Goal: Transaction & Acquisition: Obtain resource

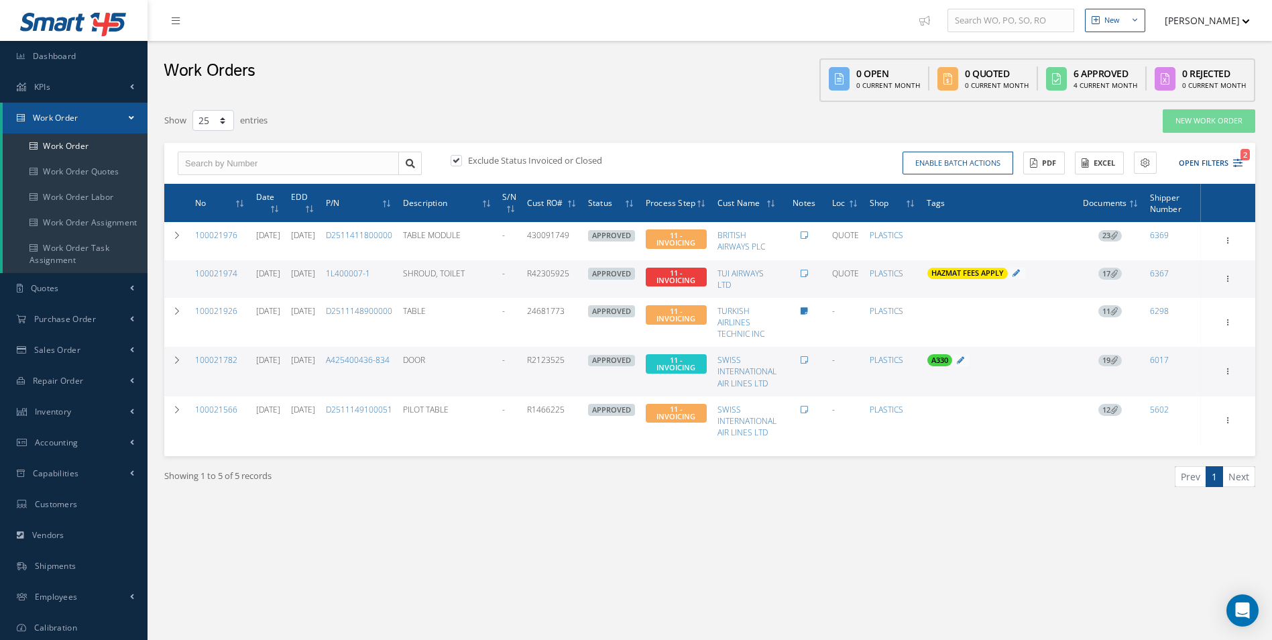
select select "25"
click at [102, 306] on link "Purchase Order" at bounding box center [73, 319] width 147 height 31
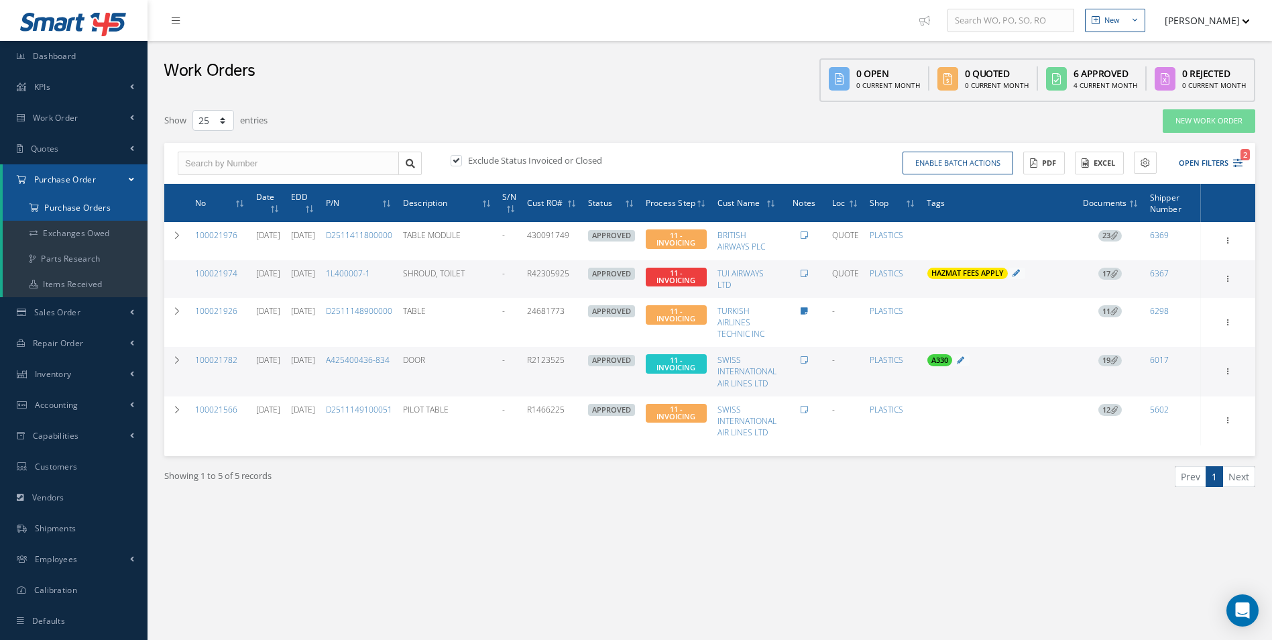
click at [91, 212] on a=1&status_id=2&status_id=3&status_id=5&collapsedFilters"] "Purchase Orders" at bounding box center [75, 207] width 145 height 25
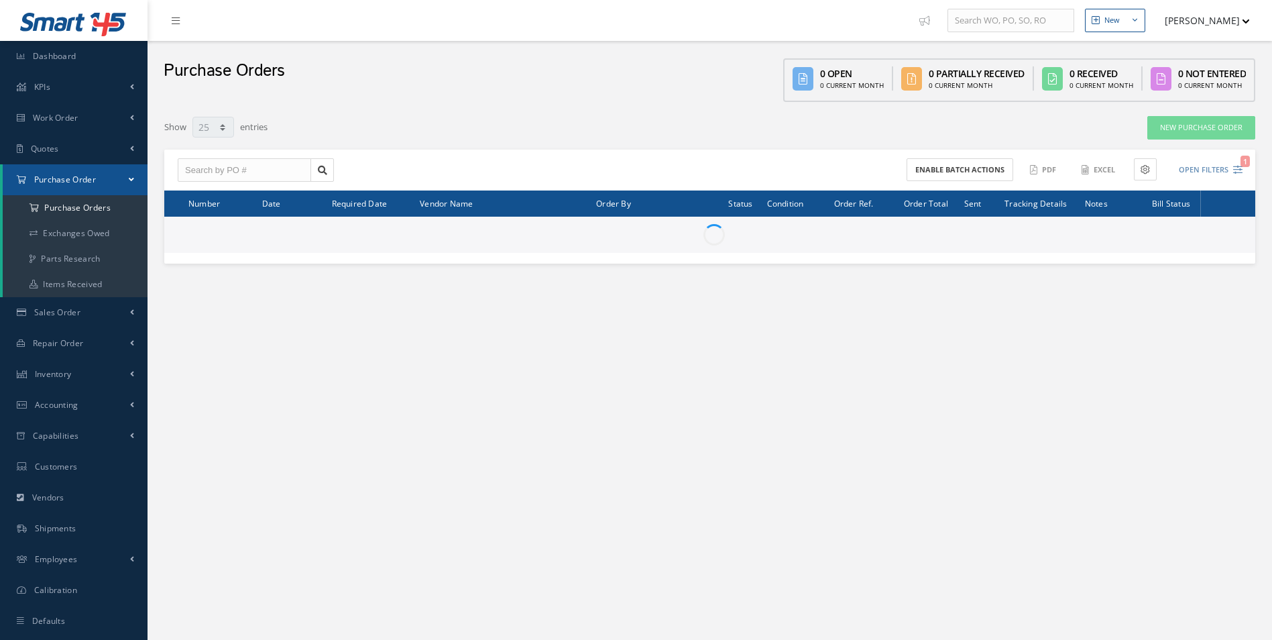
select select "25"
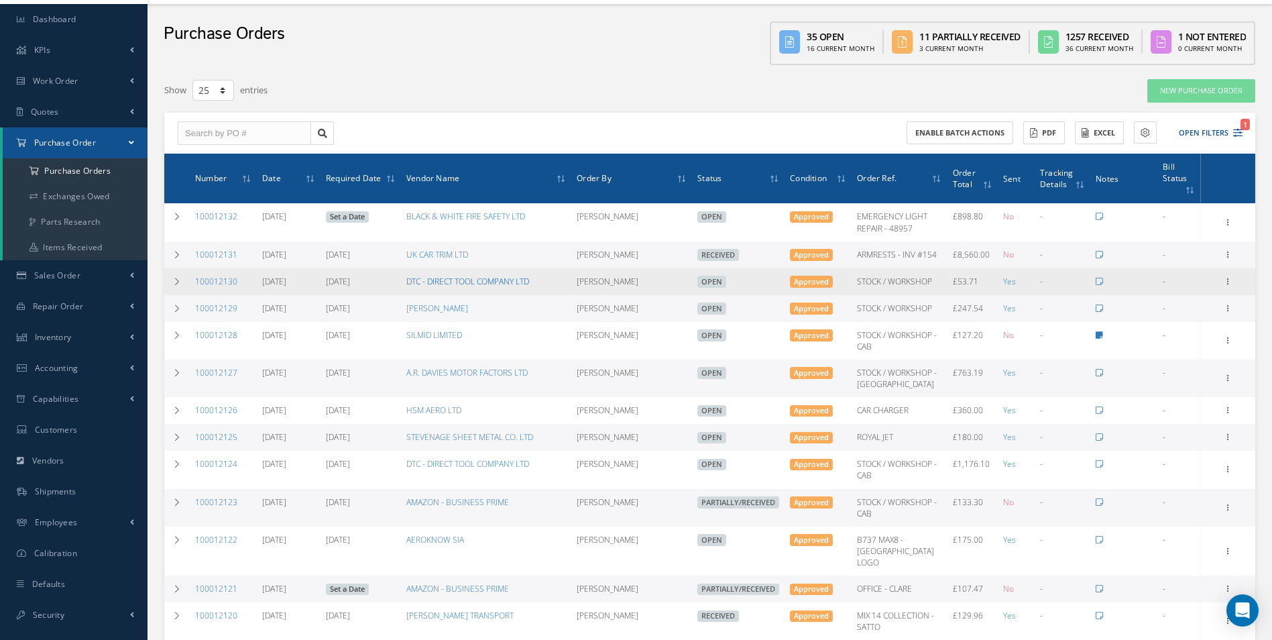
scroll to position [67, 0]
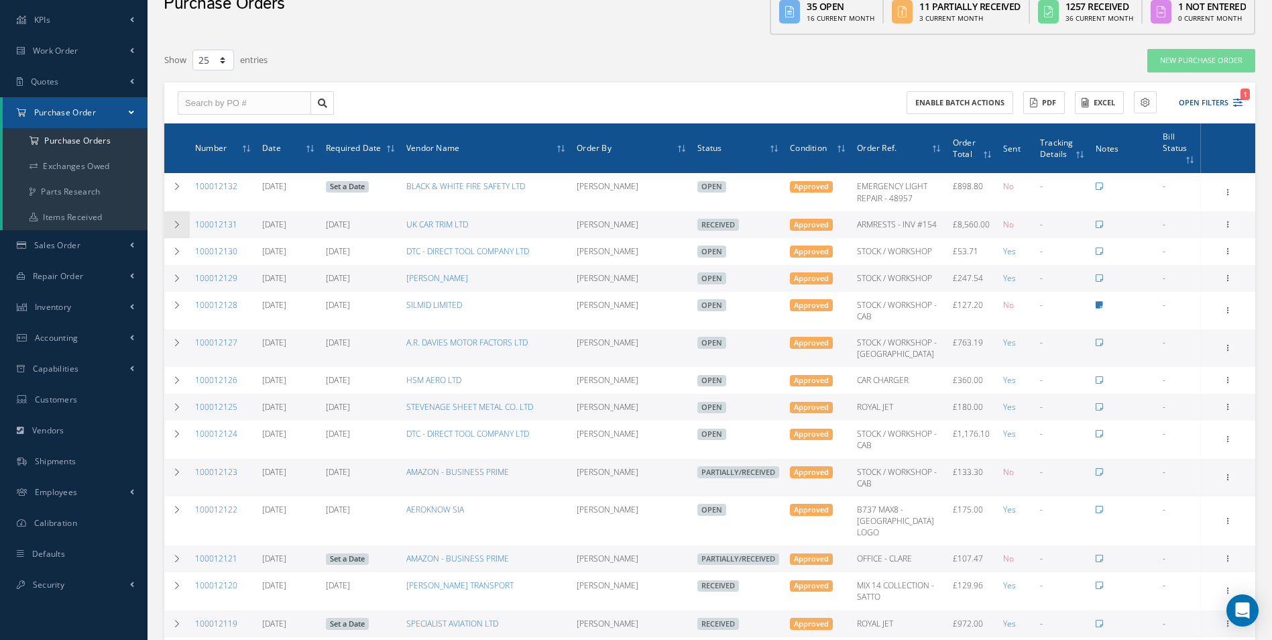
click at [179, 226] on icon at bounding box center [176, 225] width 9 height 8
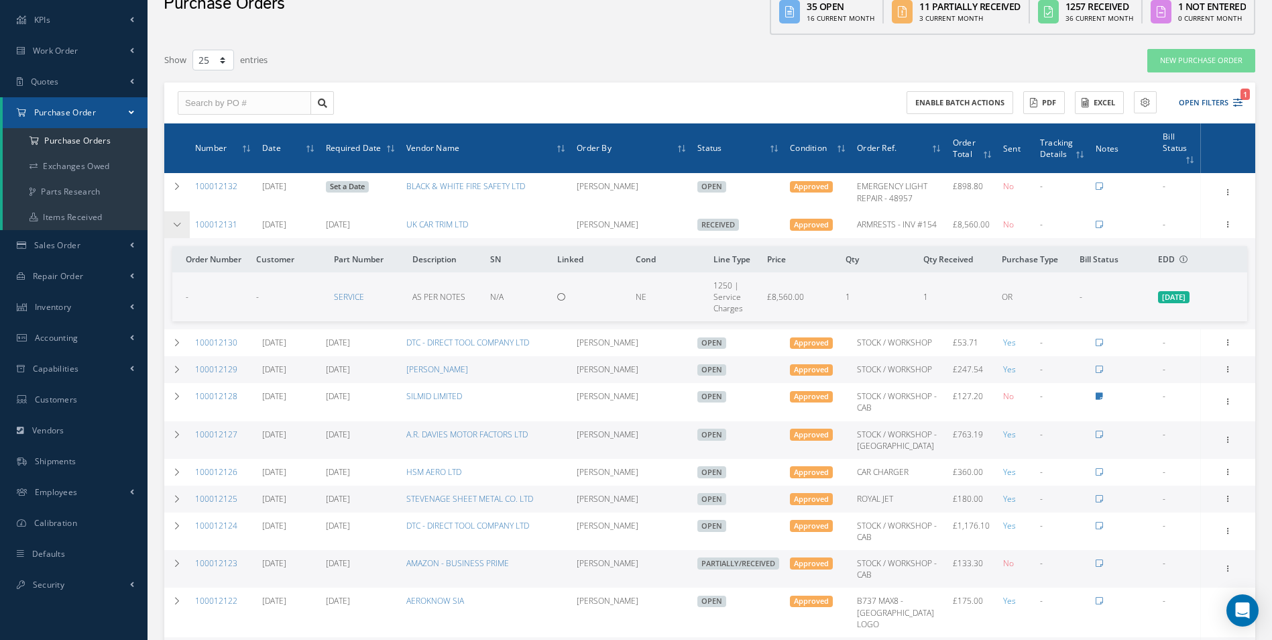
click at [178, 226] on icon at bounding box center [176, 225] width 9 height 8
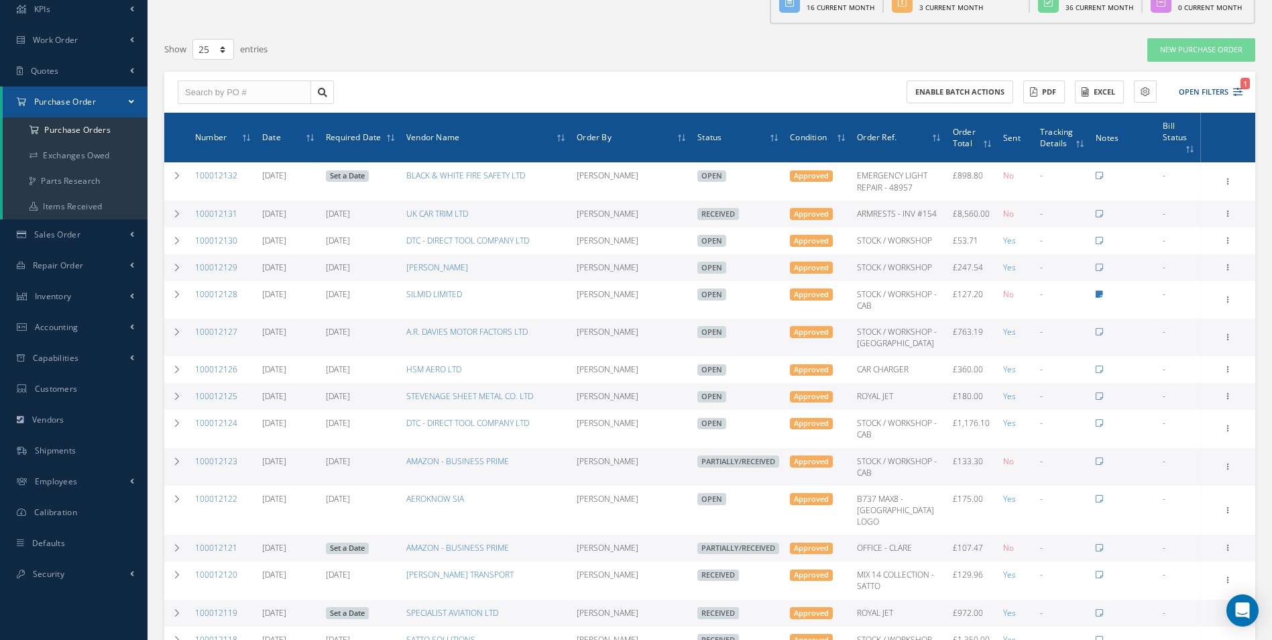
scroll to position [0, 0]
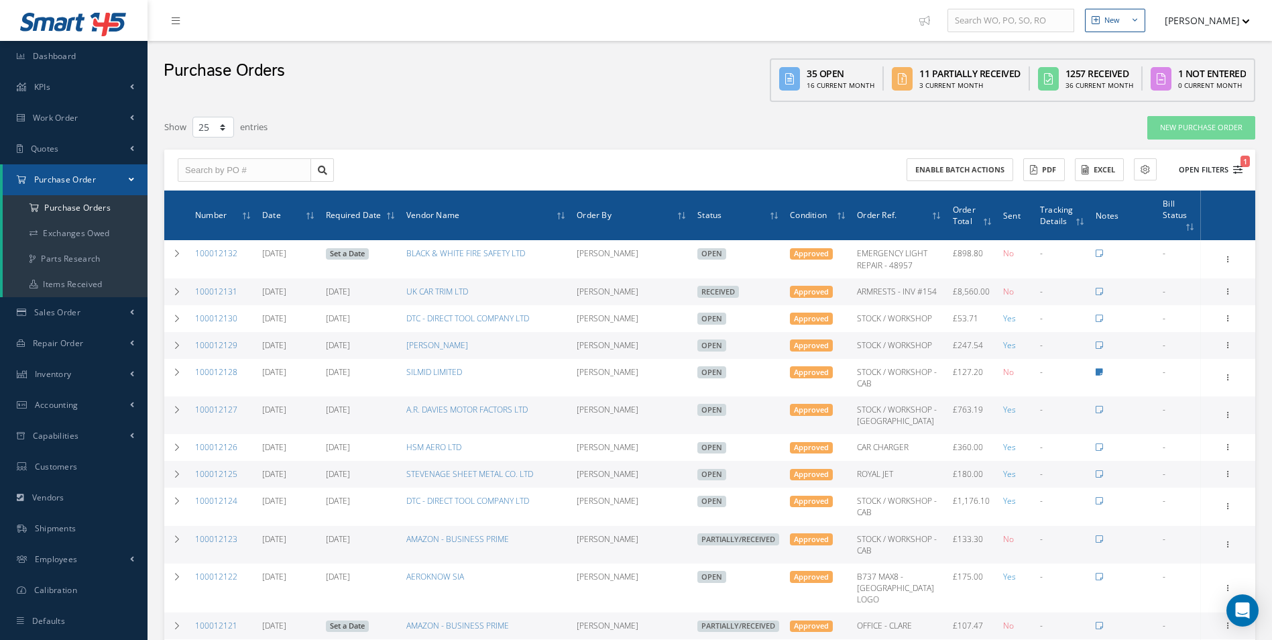
click at [1202, 170] on button "Open Filters 1" at bounding box center [1205, 170] width 76 height 22
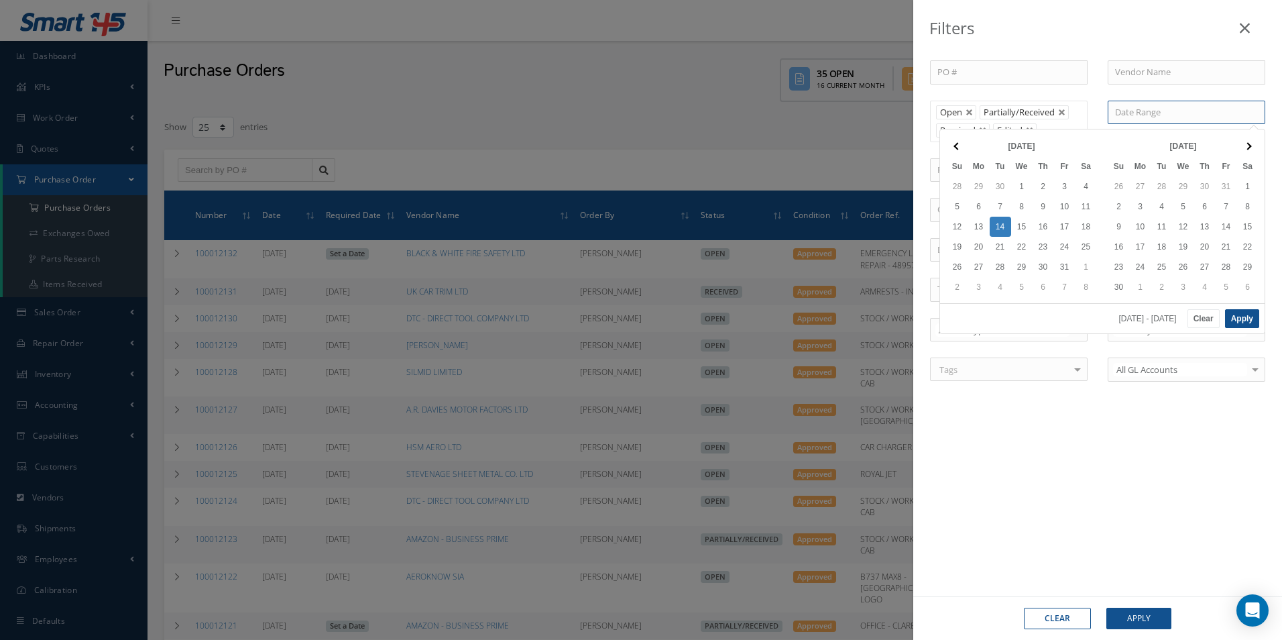
click at [1190, 105] on input at bounding box center [1187, 113] width 158 height 24
click at [953, 143] on th at bounding box center [957, 146] width 21 height 20
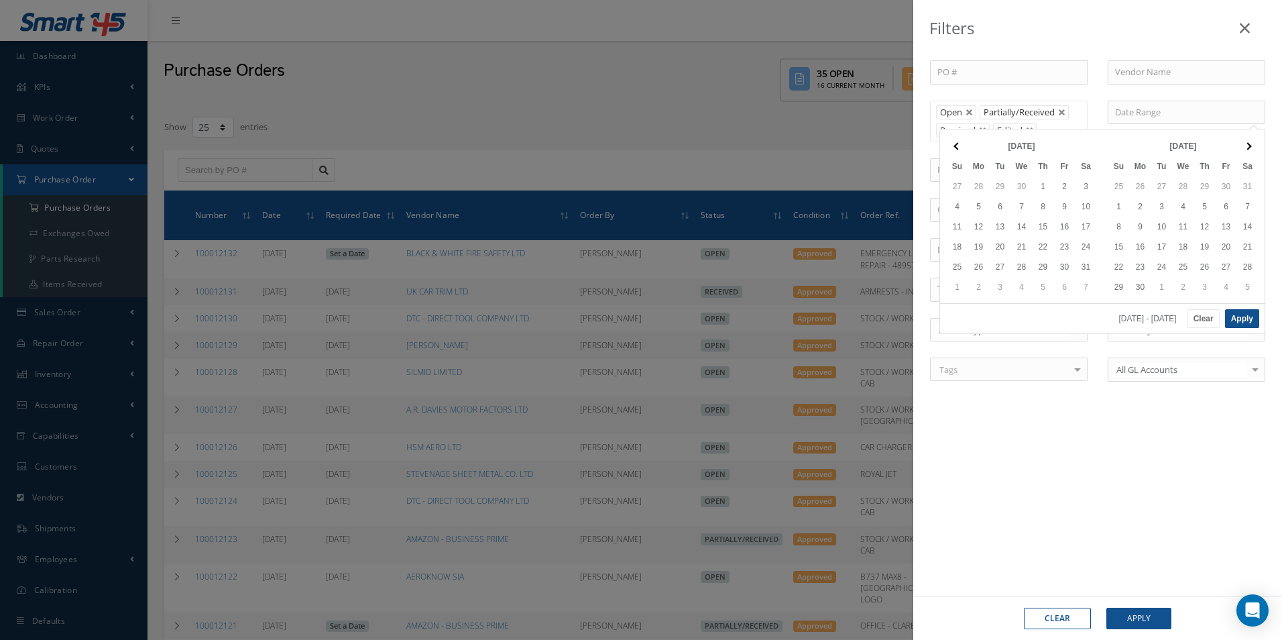
click at [953, 143] on th at bounding box center [957, 146] width 21 height 20
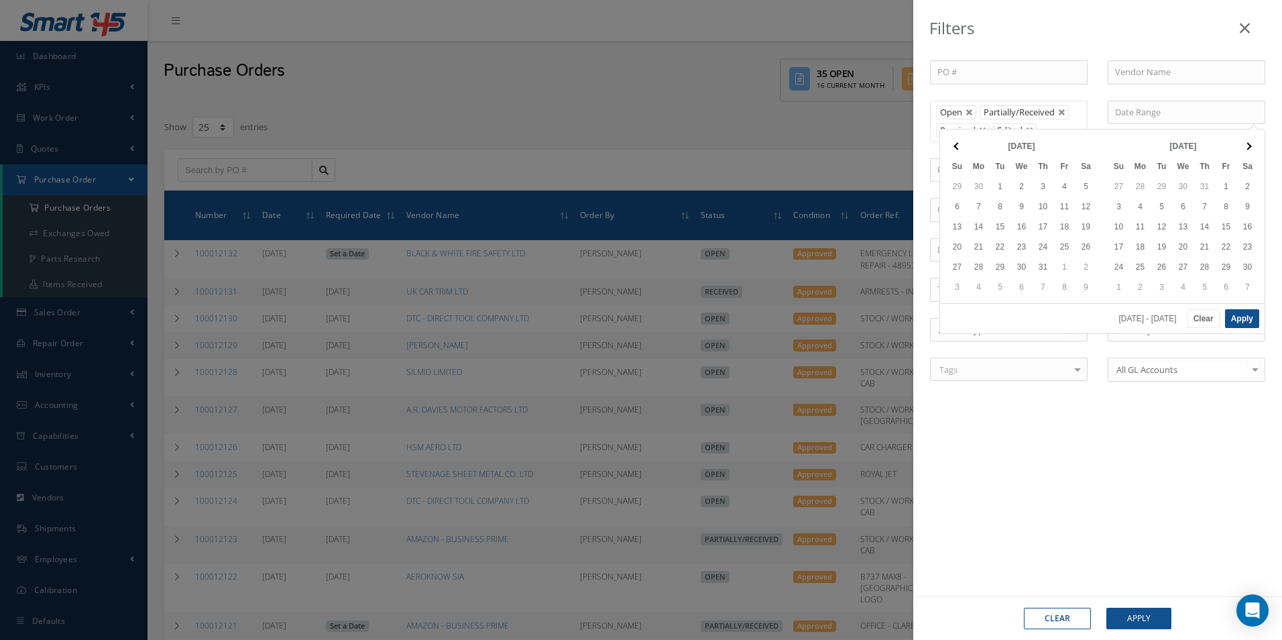
click at [953, 143] on th at bounding box center [957, 146] width 21 height 20
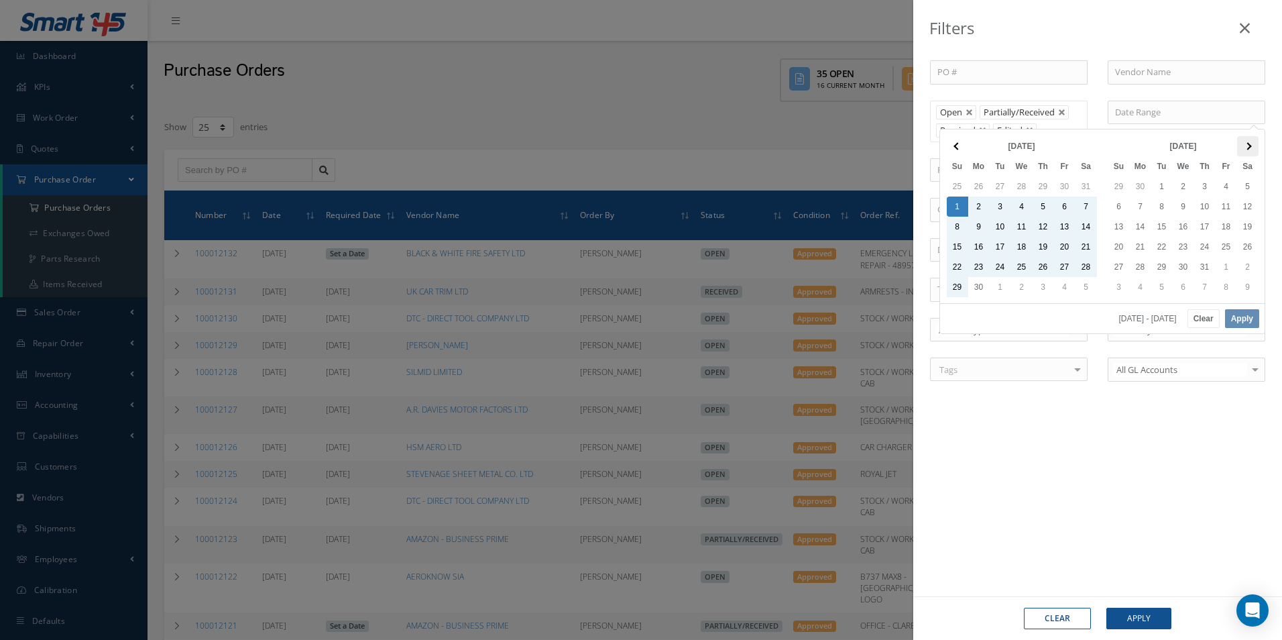
click at [1240, 147] on th at bounding box center [1247, 146] width 21 height 20
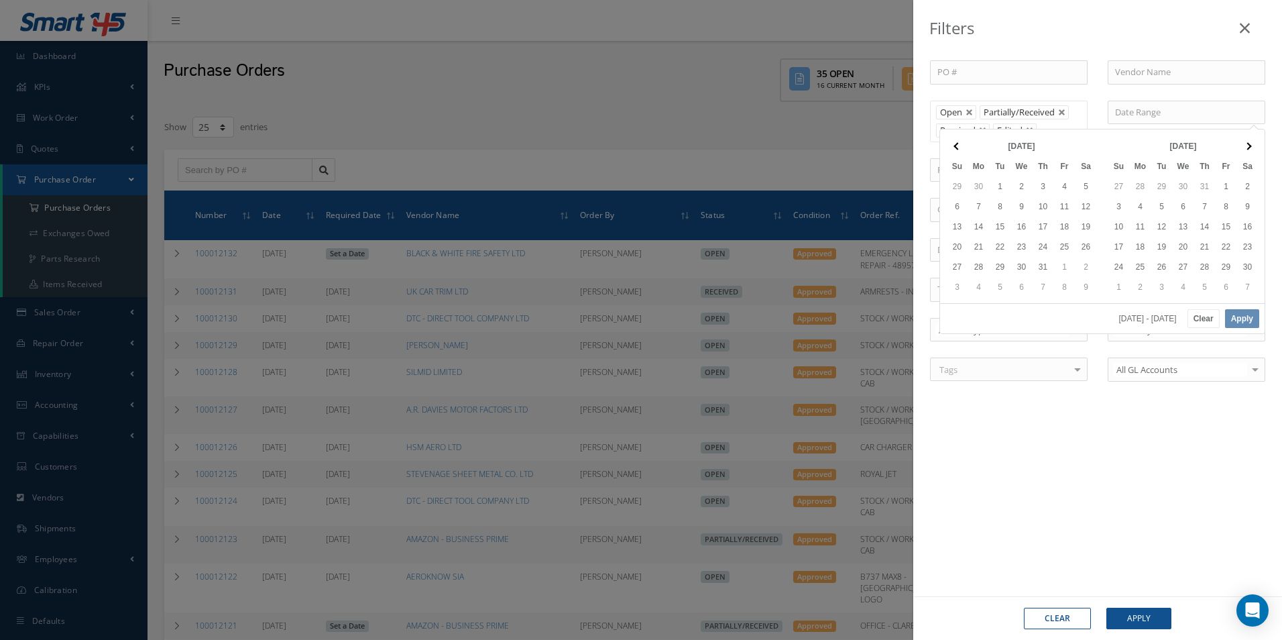
click at [1240, 147] on th at bounding box center [1247, 146] width 21 height 20
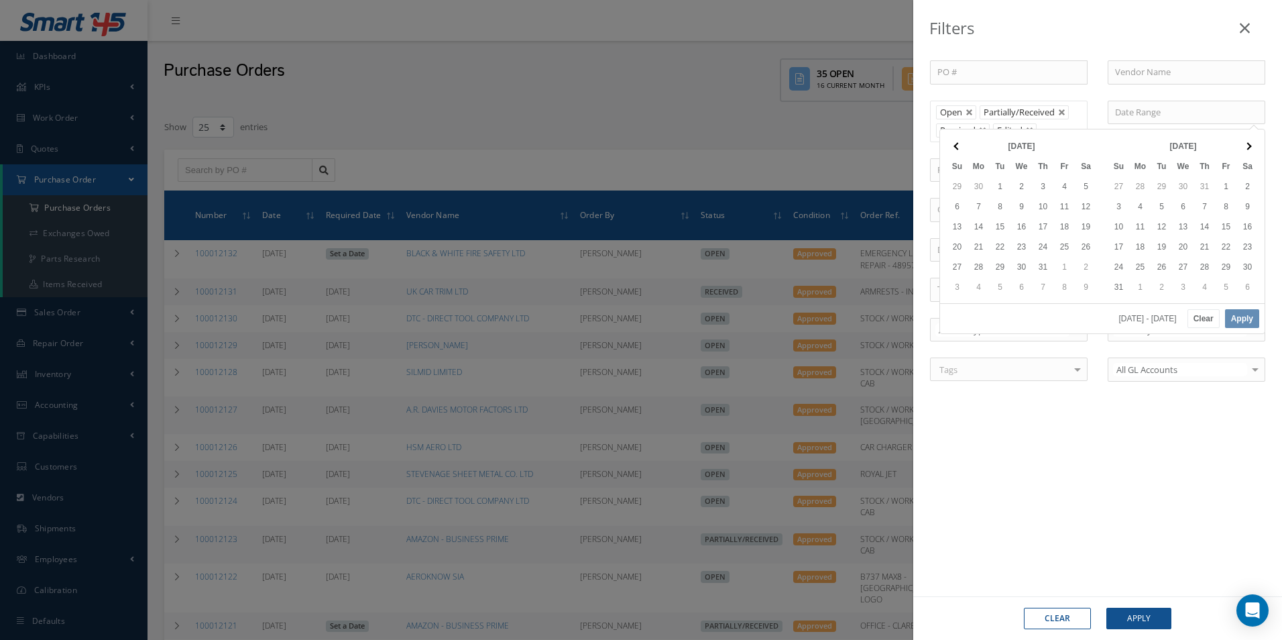
click at [1240, 147] on th at bounding box center [1247, 146] width 21 height 20
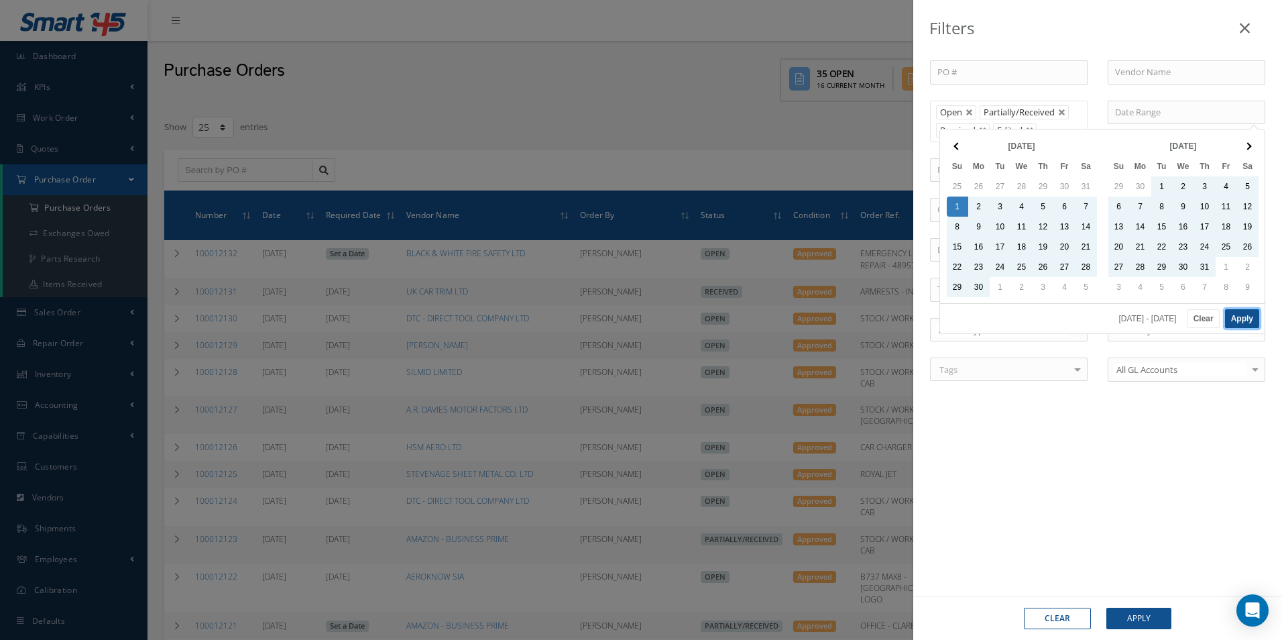
click at [1246, 316] on button "Apply" at bounding box center [1242, 318] width 34 height 19
type input "09/01/2024 - 09/30/2025"
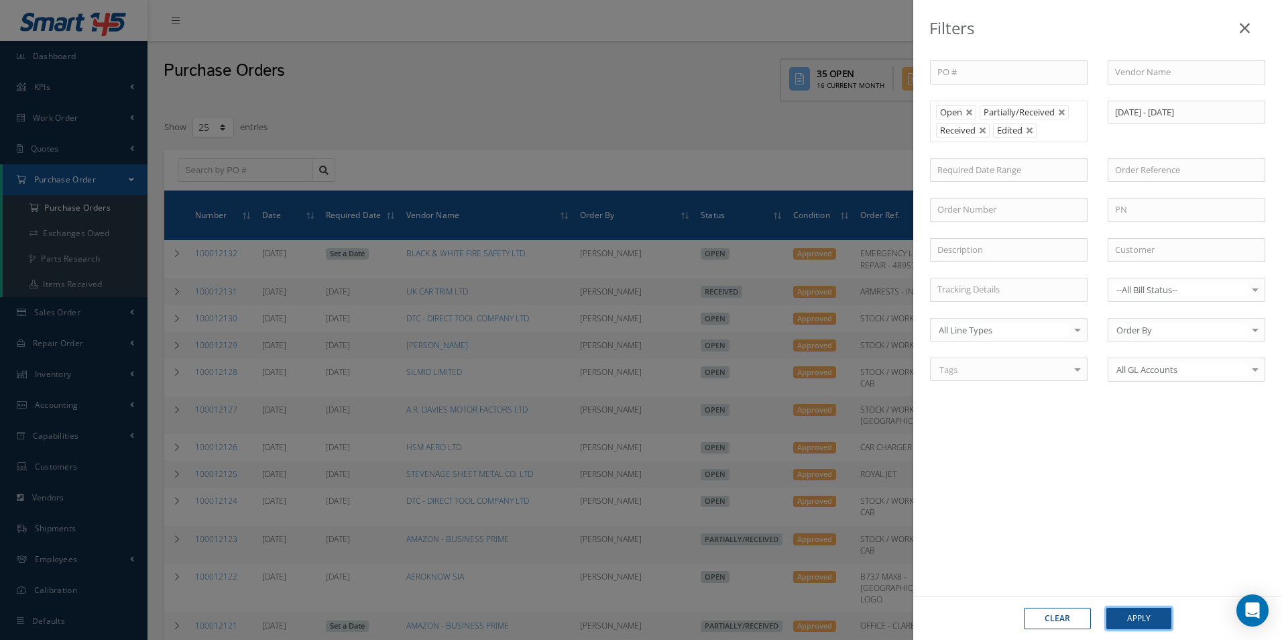
click at [1147, 617] on button "Apply" at bounding box center [1138, 617] width 65 height 21
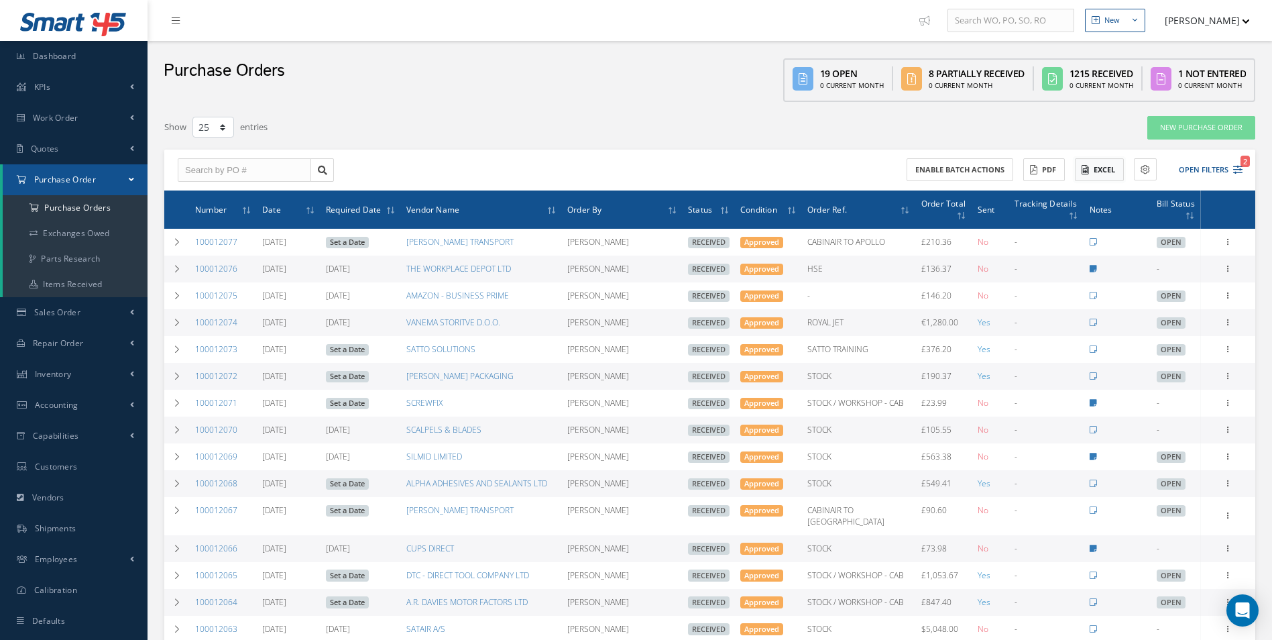
click at [1109, 179] on button "Excel" at bounding box center [1099, 169] width 49 height 23
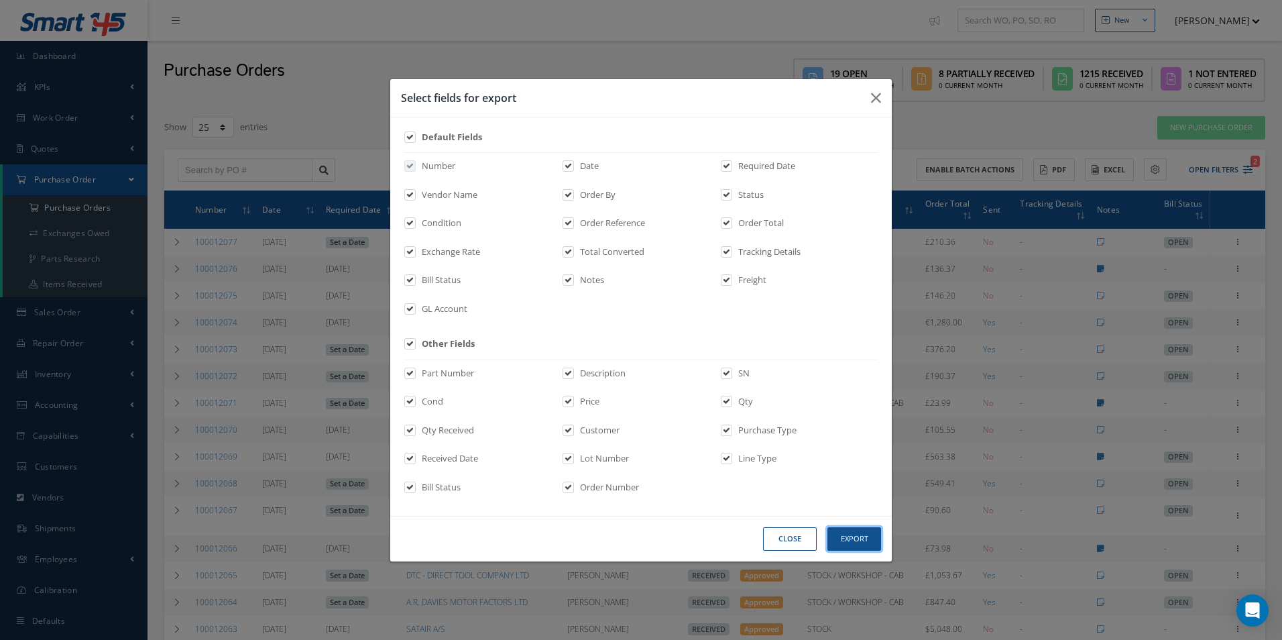
click at [857, 534] on button "Export" at bounding box center [854, 538] width 54 height 23
